Goal: Information Seeking & Learning: Check status

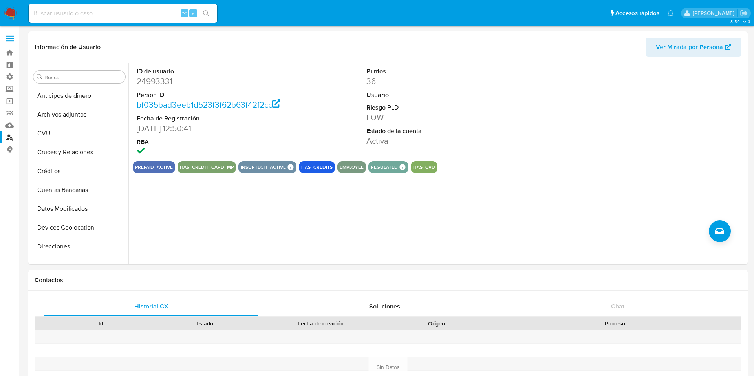
select select "10"
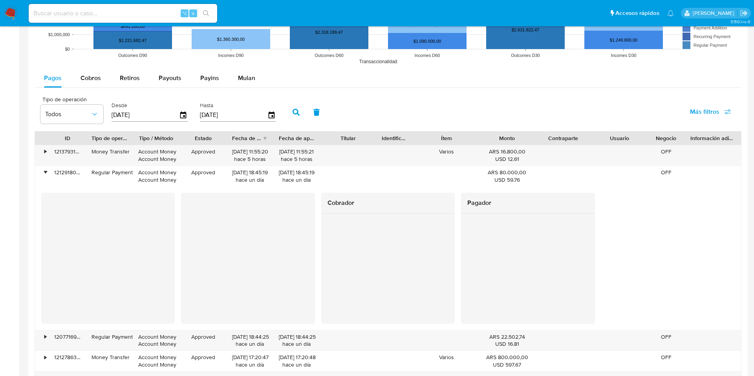
scroll to position [700, 0]
click at [324, 220] on div at bounding box center [388, 250] width 134 height 73
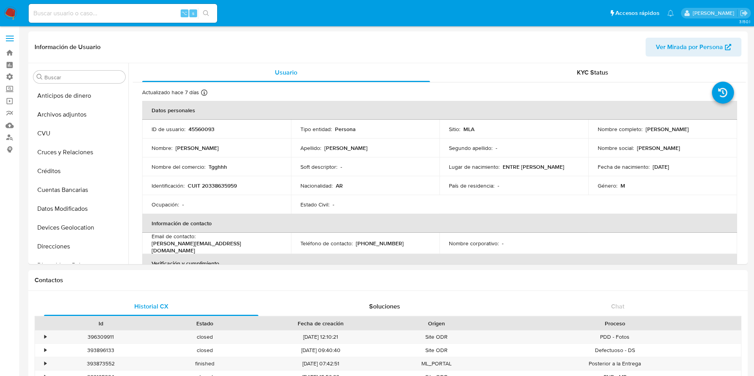
select select "10"
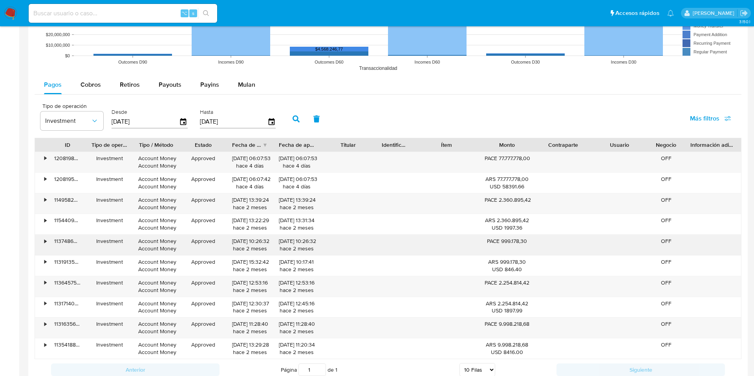
scroll to position [699, 0]
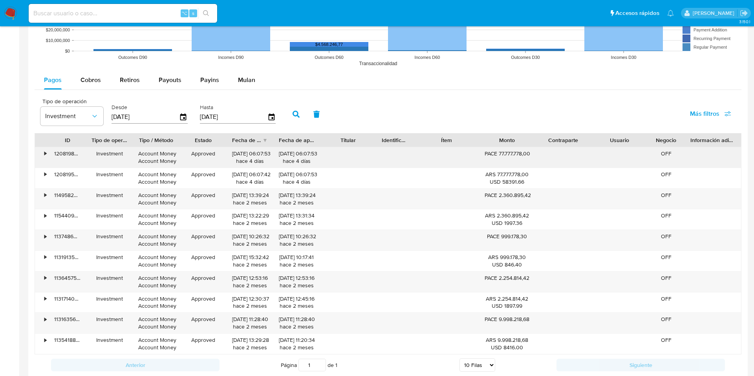
drag, startPoint x: 482, startPoint y: 154, endPoint x: 498, endPoint y: 157, distance: 16.3
click at [498, 157] on div "PACE 77.777.778,00" at bounding box center [507, 157] width 56 height 20
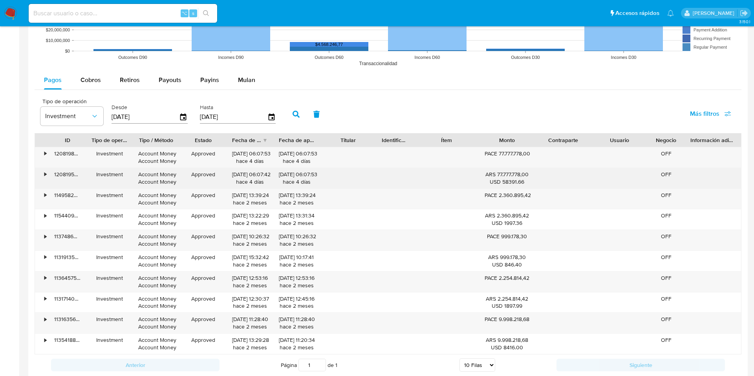
drag, startPoint x: 485, startPoint y: 173, endPoint x: 495, endPoint y: 174, distance: 10.3
click at [495, 174] on div "ARS 77.777.778,00 USD 58391.66" at bounding box center [507, 178] width 45 height 15
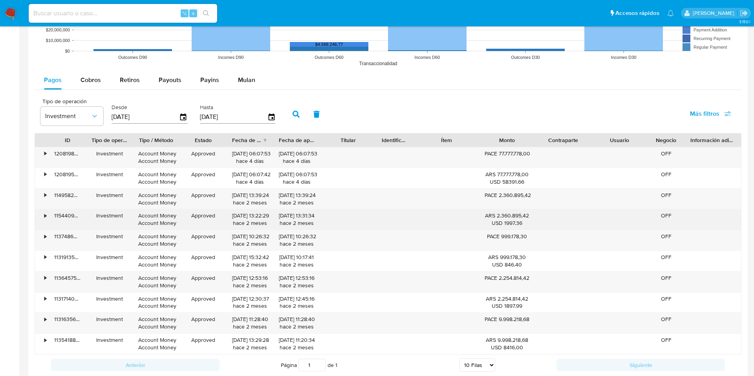
click at [544, 185] on div "• [FINANCIAL_ID] Investment Account Money Account Money Approved [DATE] 06:07:4…" at bounding box center [388, 178] width 706 height 20
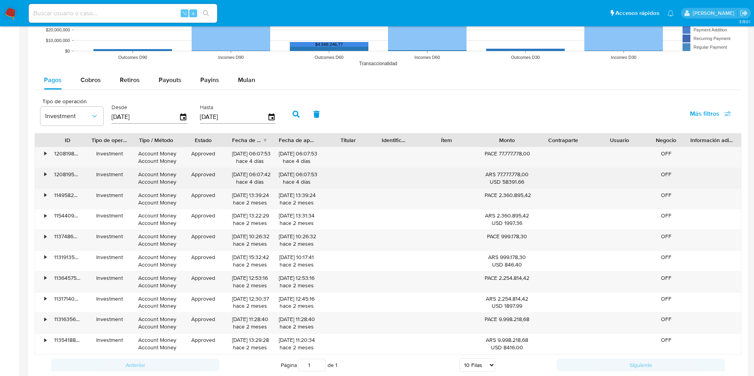
click at [480, 181] on div "ARS 77.777.778,00 USD 58391.66" at bounding box center [507, 178] width 56 height 20
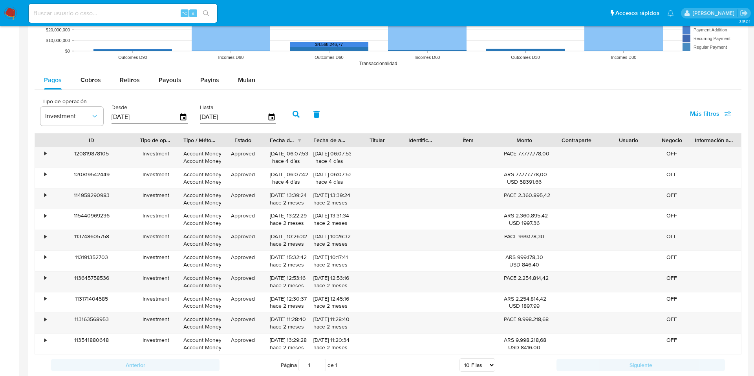
drag, startPoint x: 84, startPoint y: 143, endPoint x: 132, endPoint y: 143, distance: 47.1
click at [132, 143] on div at bounding box center [134, 140] width 14 height 13
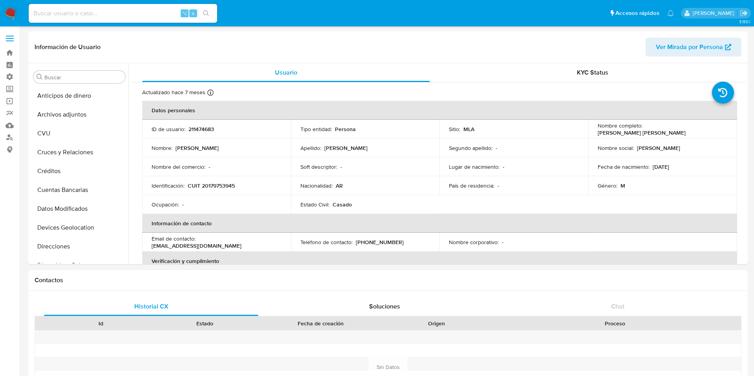
select select "10"
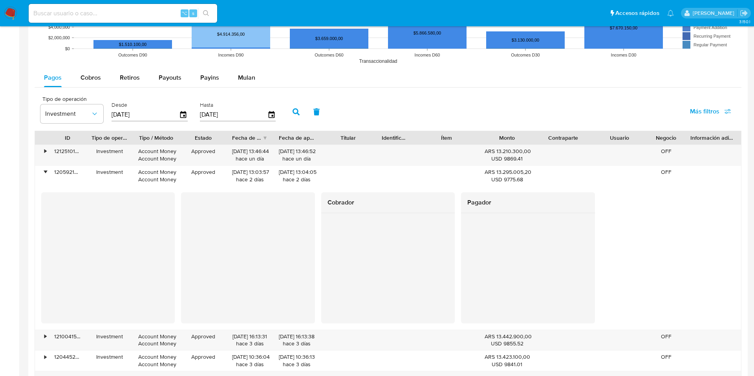
scroll to position [421, 0]
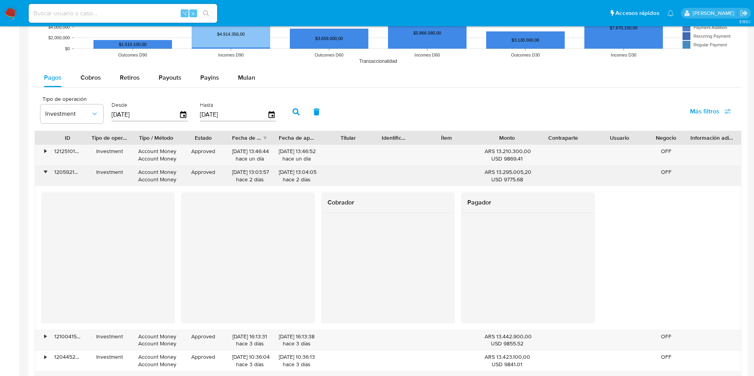
click at [46, 171] on div "•" at bounding box center [45, 172] width 2 height 7
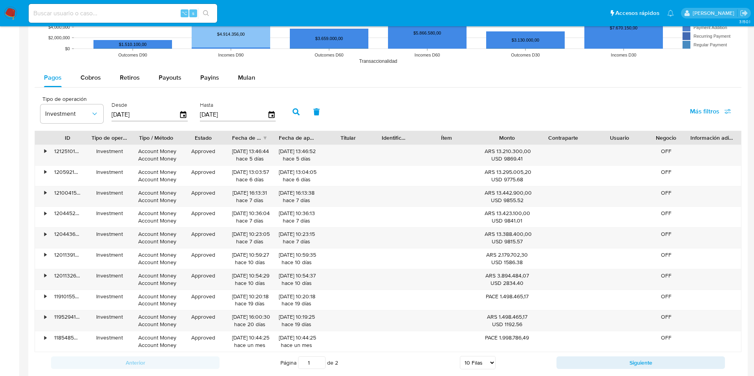
click at [411, 106] on div "Tipo de operación Investment Desde 10/05/2025 Hasta 07/08/2025 Más filtros" at bounding box center [388, 111] width 707 height 39
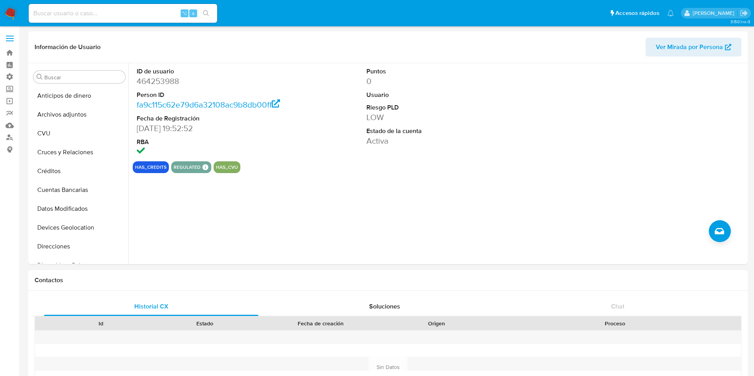
select select "100"
